Goal: Task Accomplishment & Management: Use online tool/utility

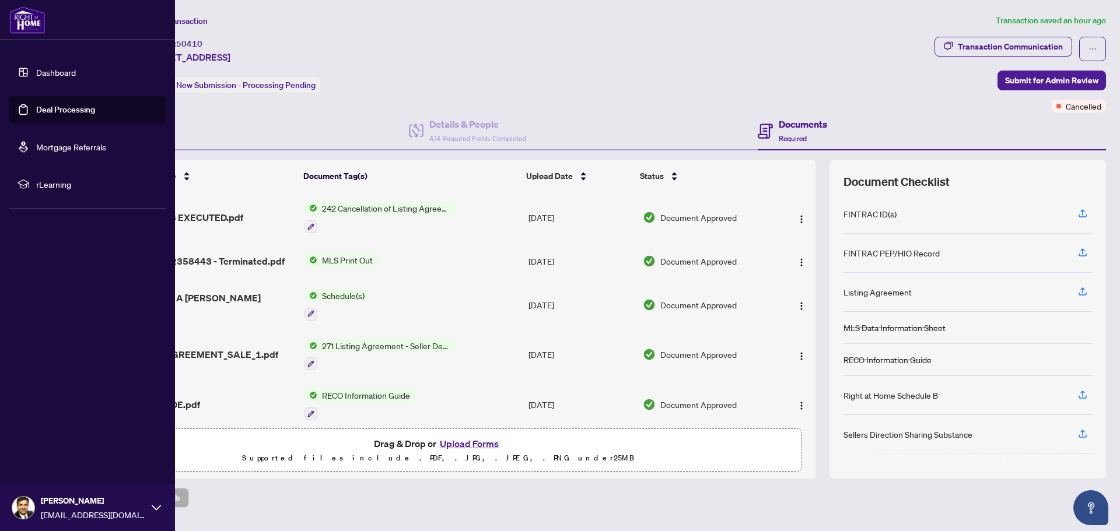
click at [36, 69] on link "Dashboard" at bounding box center [56, 72] width 40 height 10
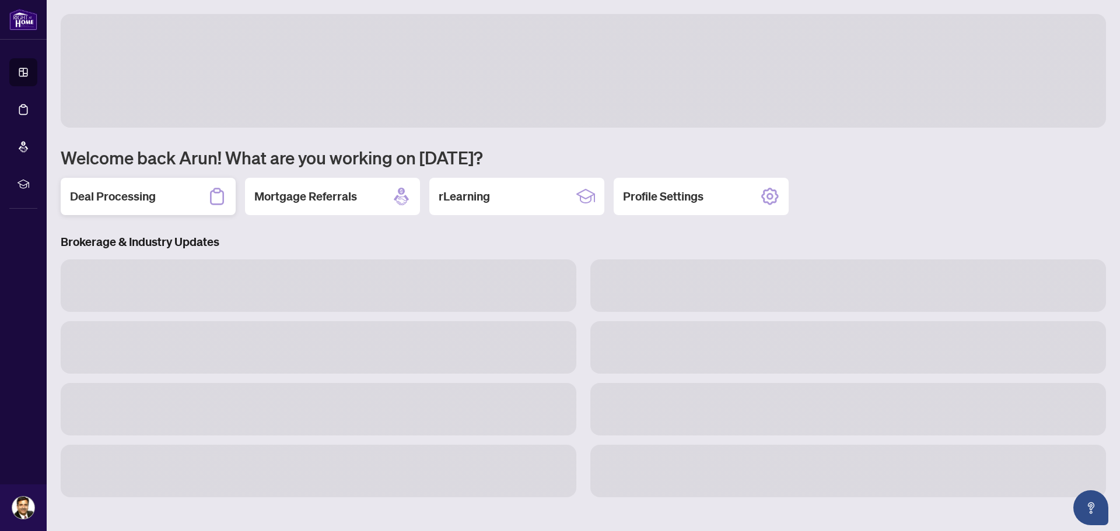
click at [187, 197] on div "Deal Processing" at bounding box center [148, 196] width 175 height 37
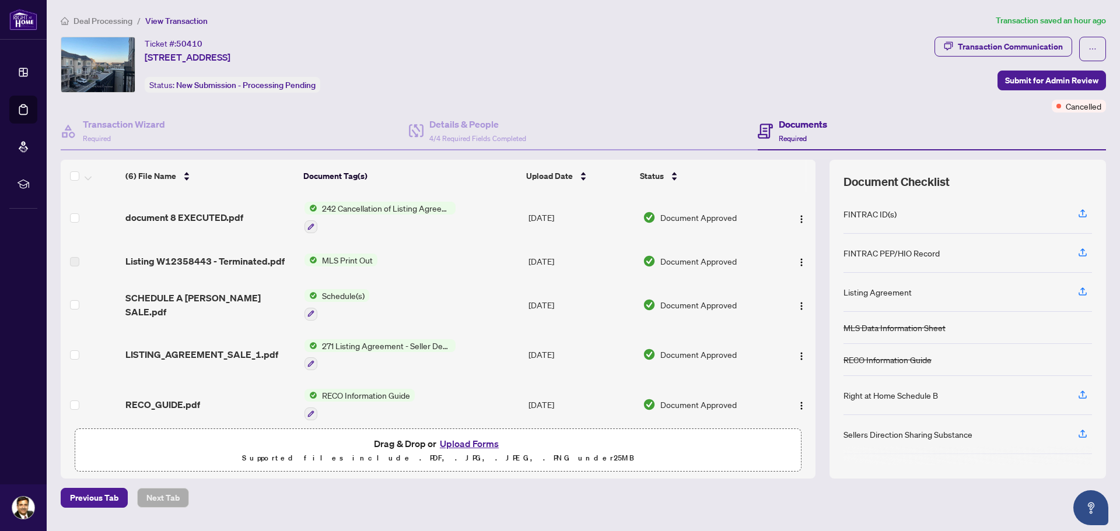
click at [381, 210] on span "242 Cancellation of Listing Agreement - Authority to Offer for Sale" at bounding box center [386, 208] width 138 height 13
click at [227, 218] on span "document 8 EXECUTED.pdf" at bounding box center [184, 218] width 118 height 14
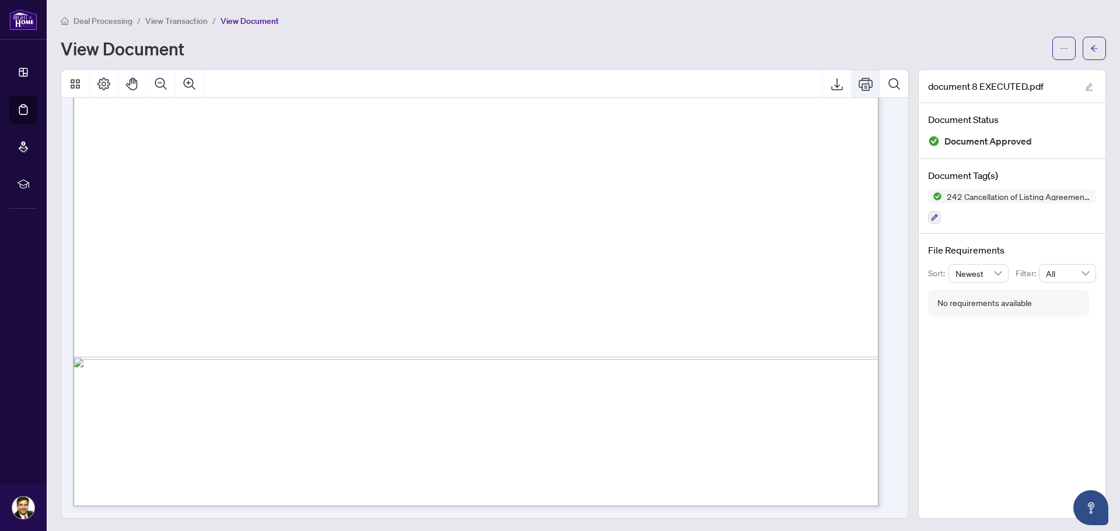
click at [859, 82] on icon "Print" at bounding box center [866, 84] width 14 height 14
